Goal: Information Seeking & Learning: Learn about a topic

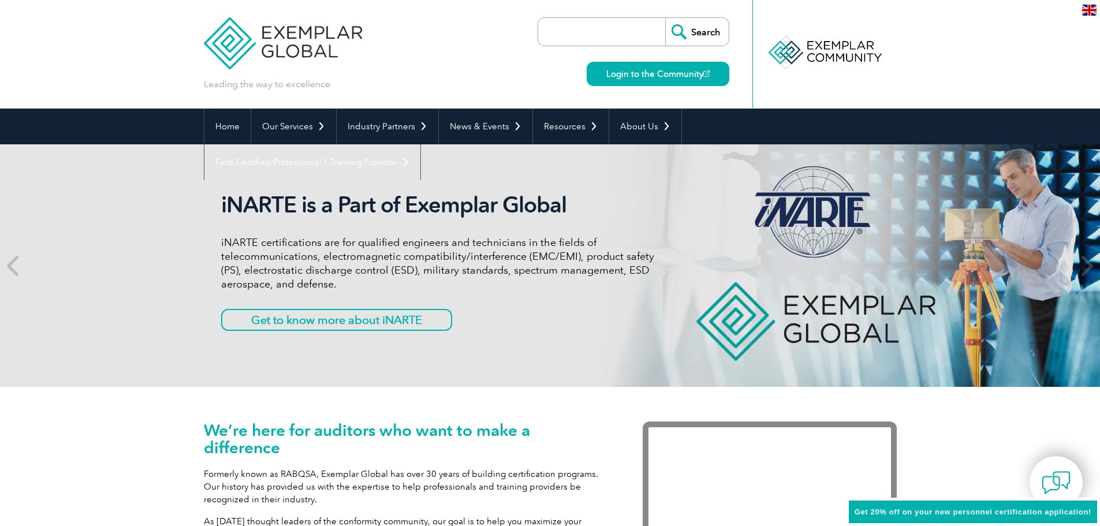
click at [420, 144] on link "Find Certified Professional / Training Provider" at bounding box center [312, 162] width 216 height 36
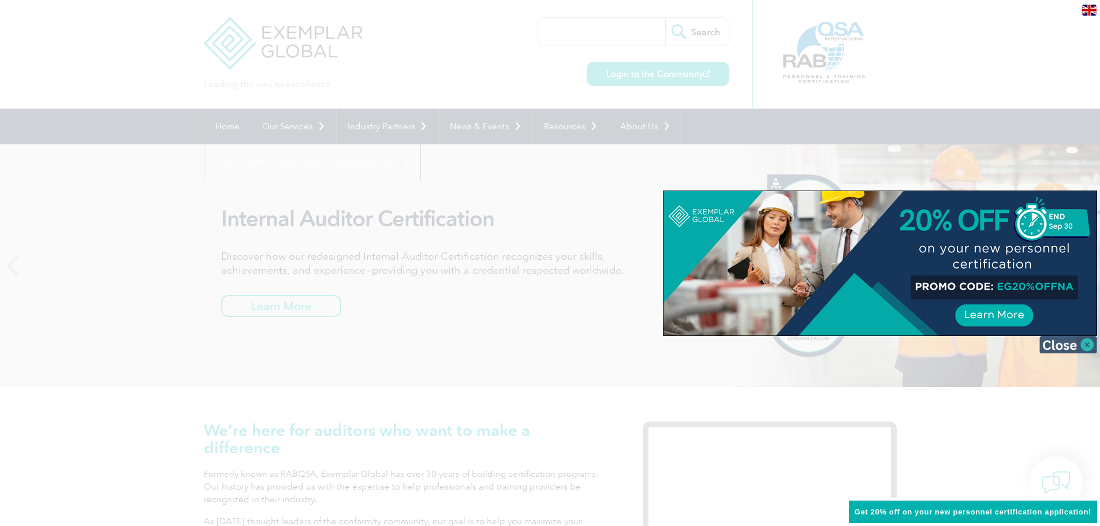
click at [1062, 344] on img at bounding box center [1068, 344] width 58 height 17
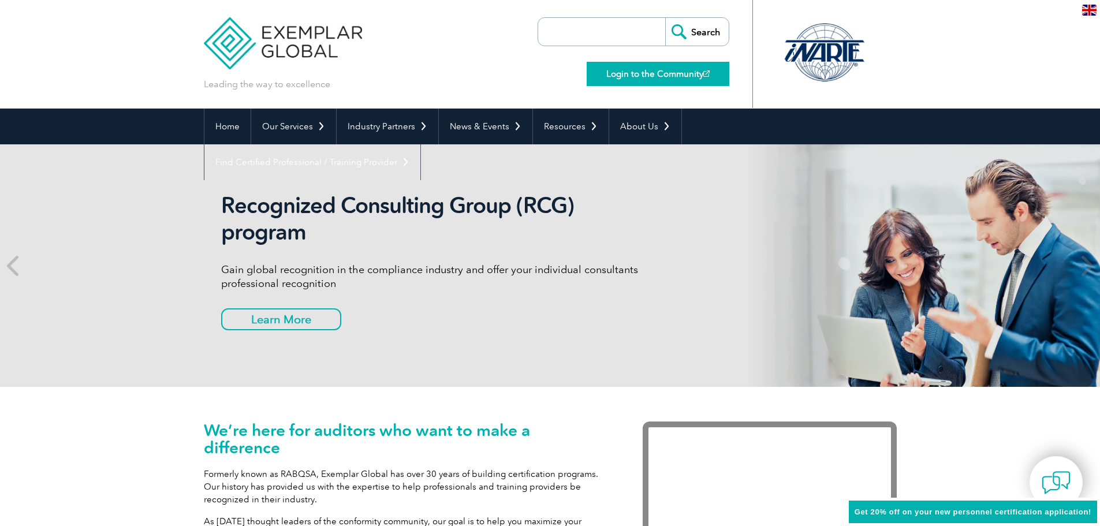
click at [618, 73] on link "Login to the Community" at bounding box center [658, 74] width 143 height 24
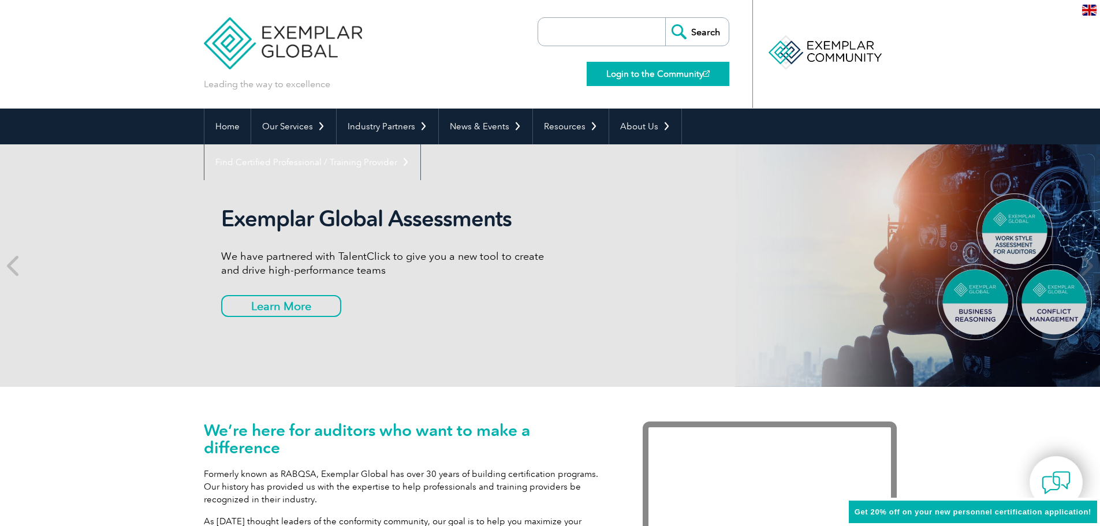
click at [636, 77] on link "Login to the Community" at bounding box center [658, 74] width 143 height 24
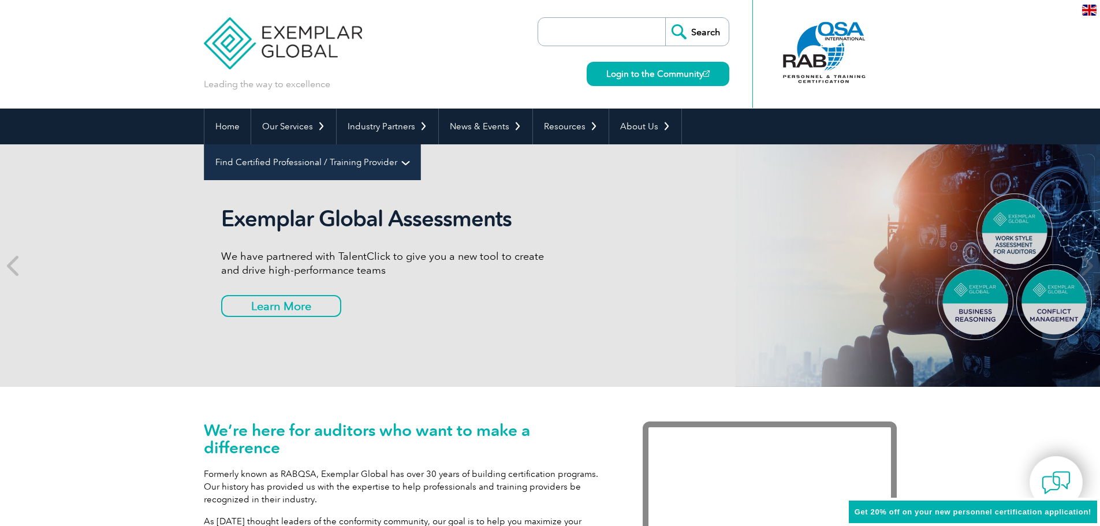
click at [420, 144] on link "Find Certified Professional / Training Provider" at bounding box center [312, 162] width 216 height 36
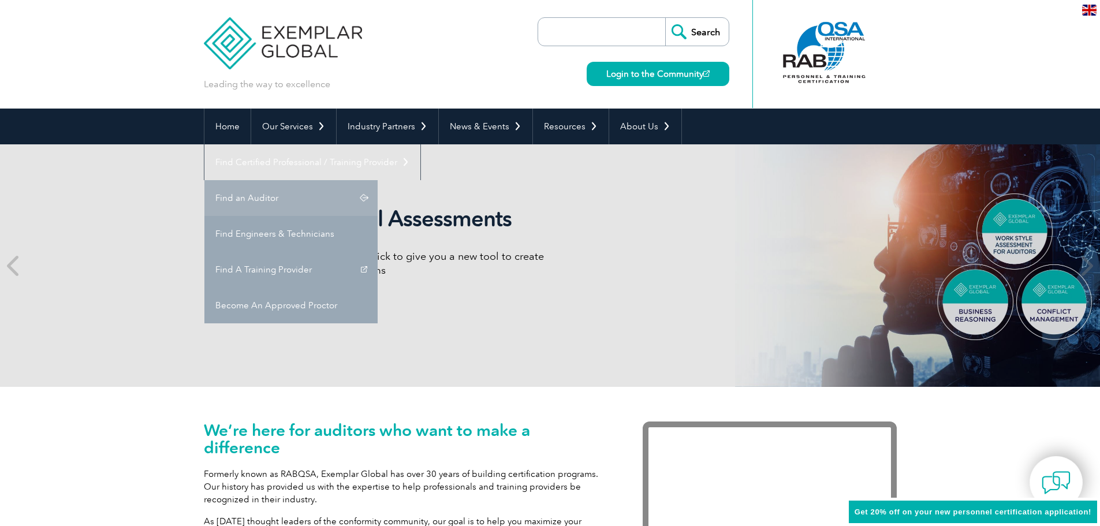
click at [378, 180] on link "Find an Auditor" at bounding box center [290, 198] width 173 height 36
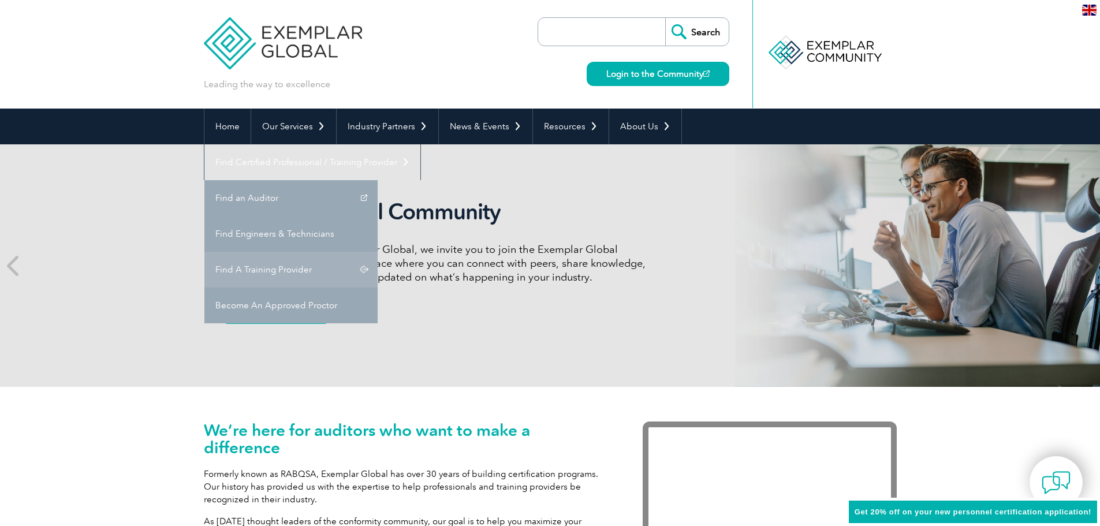
click at [378, 252] on link "Find A Training Provider" at bounding box center [290, 270] width 173 height 36
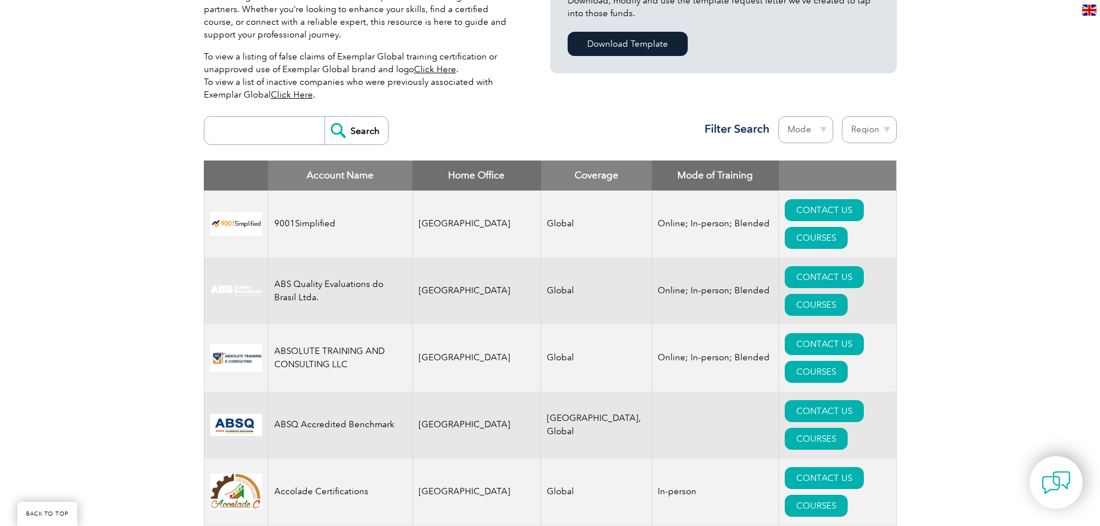
scroll to position [346, 0]
click at [221, 135] on input "search" at bounding box center [267, 131] width 114 height 28
type input "risk management"
click at [324, 117] on input "Search" at bounding box center [356, 131] width 64 height 28
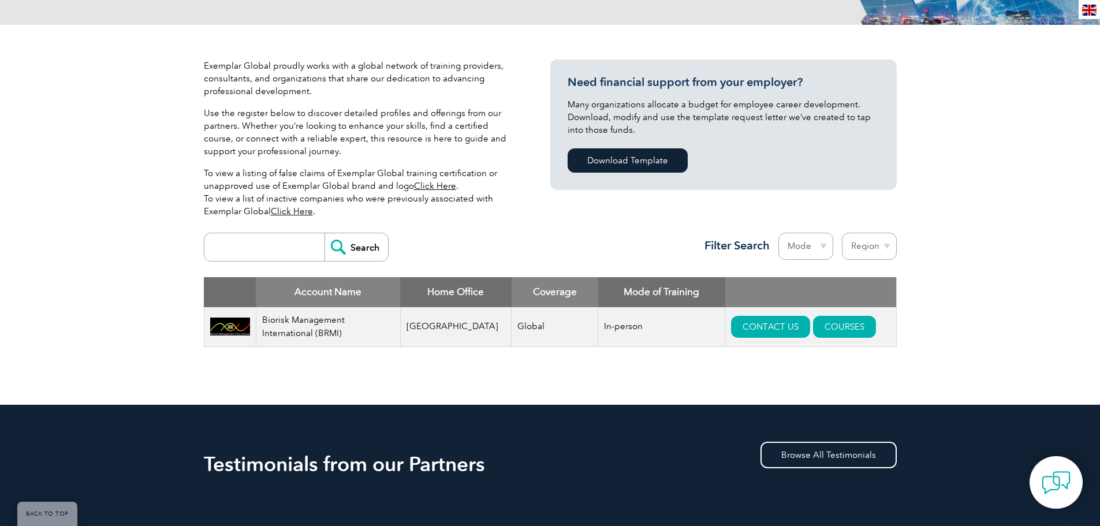
scroll to position [231, 0]
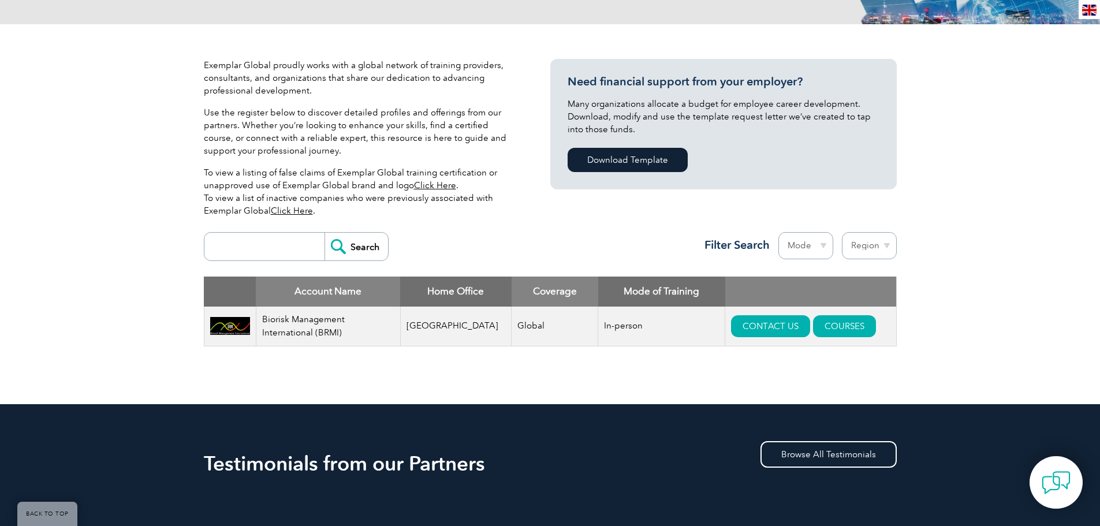
click at [824, 244] on select "Mode Online In-person Blended" at bounding box center [805, 245] width 55 height 27
select select "Online"
click at [778, 232] on select "Mode Online In-person Blended" at bounding box center [805, 245] width 55 height 27
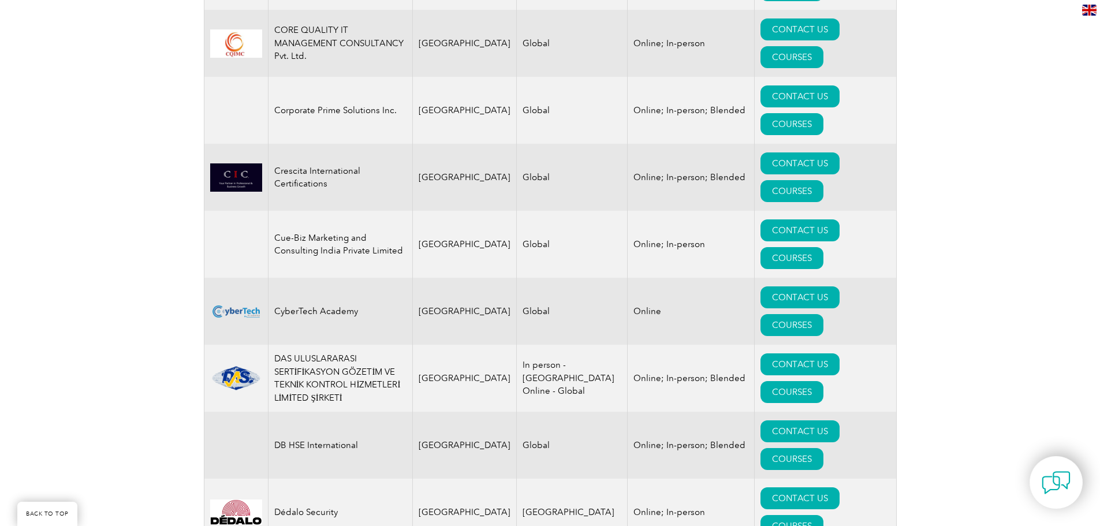
scroll to position [3567, 0]
